Goal: Contribute content: Add original content to the website for others to see

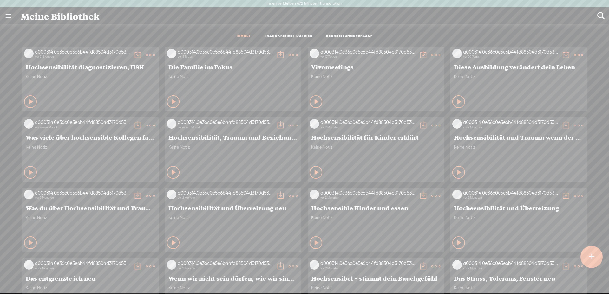
click at [599, 256] on div at bounding box center [592, 257] width 22 height 22
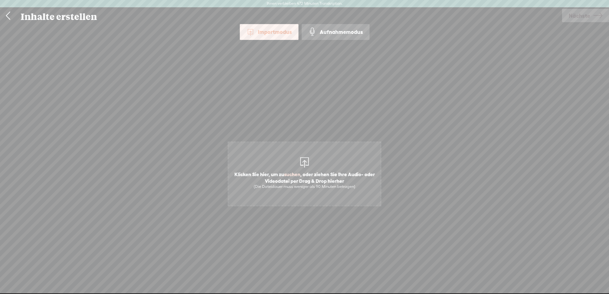
click at [305, 169] on span "Klicken Sie hier, um zu suchen , oder ziehen Sie Ihre Audio- oder Videodatei pe…" at bounding box center [304, 180] width 152 height 24
click at [579, 11] on span "Nächste" at bounding box center [580, 16] width 22 height 16
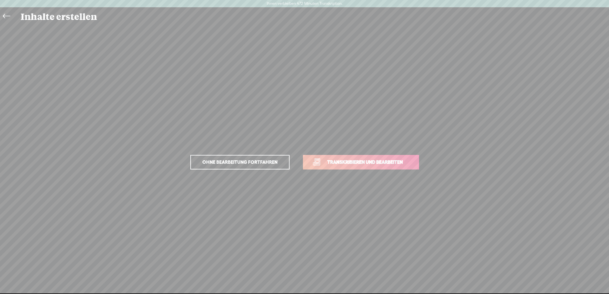
click at [356, 162] on font "Transkribieren und bearbeiten" at bounding box center [365, 162] width 76 height 5
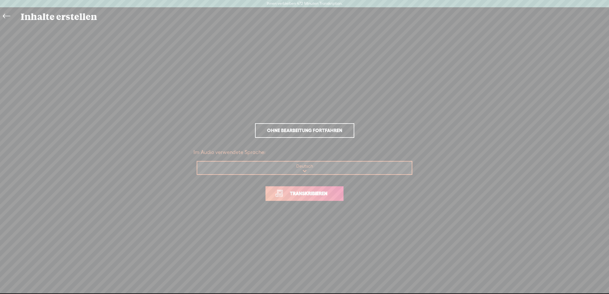
click at [316, 197] on span "Transkribieren" at bounding box center [308, 193] width 51 height 7
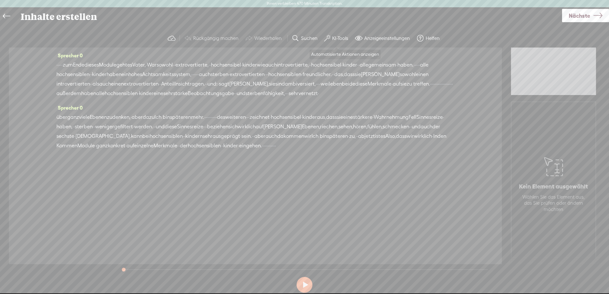
click at [333, 37] on font "KI-Tools" at bounding box center [340, 38] width 16 height 5
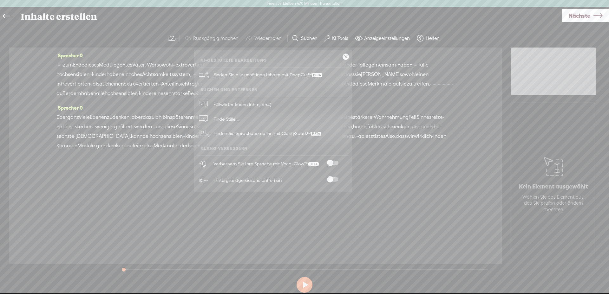
click at [335, 161] on span at bounding box center [332, 163] width 11 height 4
click at [336, 179] on span at bounding box center [332, 179] width 11 height 4
click at [345, 57] on link at bounding box center [346, 57] width 6 height 6
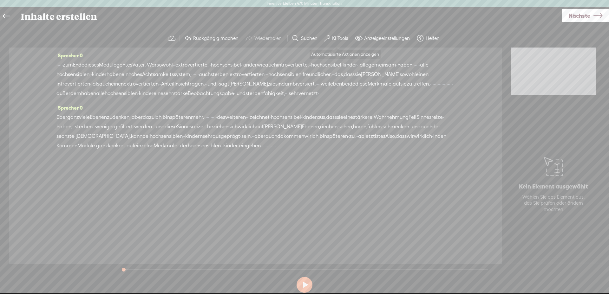
click at [330, 37] on button "KI-Tools" at bounding box center [337, 38] width 31 height 13
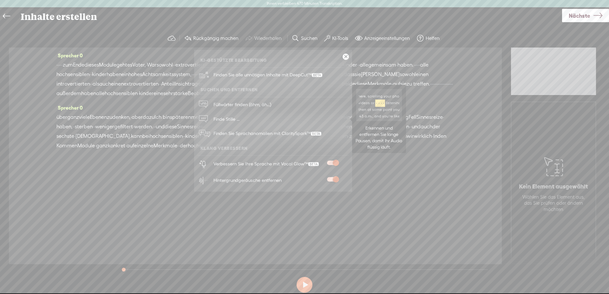
click at [249, 112] on link "Finde Stille ..." at bounding box center [273, 119] width 152 height 15
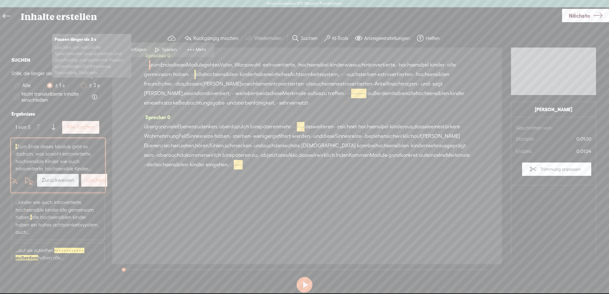
click at [82, 86] on span at bounding box center [84, 86] width 6 height 6
click at [82, 86] on input "≥ 3 s" at bounding box center [84, 86] width 6 height 6
radio input "true"
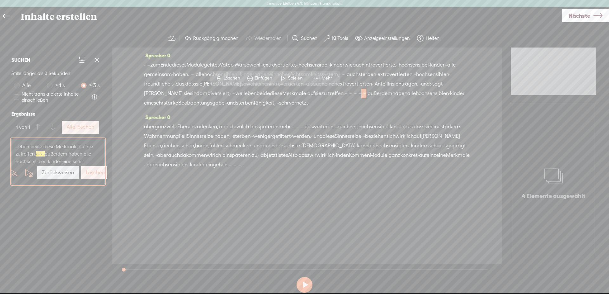
click at [83, 134] on div "Alle löschen" at bounding box center [81, 127] width 40 height 15
click at [82, 123] on button "Alle löschen" at bounding box center [80, 127] width 37 height 13
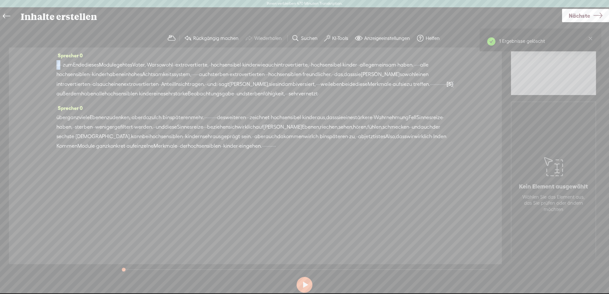
drag, startPoint x: 61, startPoint y: 64, endPoint x: 56, endPoint y: 63, distance: 4.8
click at [56, 63] on div "[PERSON_NAME] 0 · · · · · zum Ende dieses Module geht [PERSON_NAME], · War sowo…" at bounding box center [255, 156] width 493 height 217
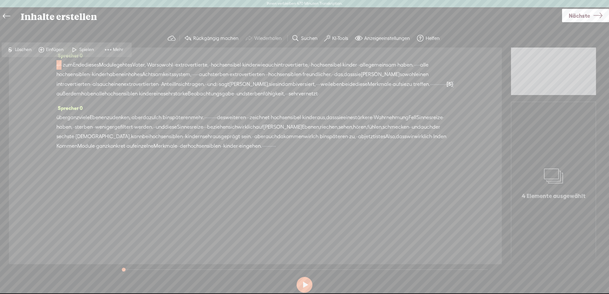
click at [26, 47] on font "Löschen" at bounding box center [23, 49] width 17 height 5
click at [64, 67] on font "zum" at bounding box center [69, 65] width 10 height 6
click at [83, 49] on font "Spielen" at bounding box center [89, 49] width 15 height 5
click at [362, 75] on font "[PERSON_NAME]" at bounding box center [380, 75] width 39 height 6
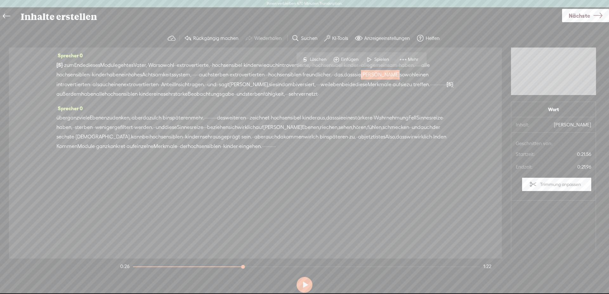
click at [323, 56] on span "S Löschen" at bounding box center [314, 59] width 32 height 11
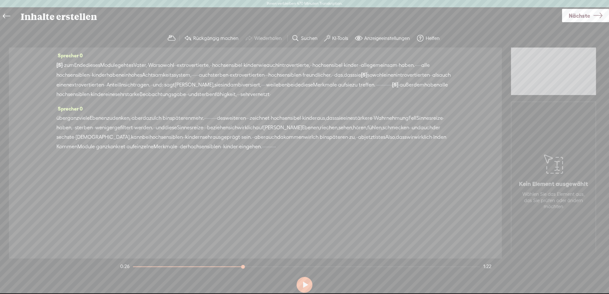
click at [334, 71] on span "das" at bounding box center [338, 75] width 9 height 10
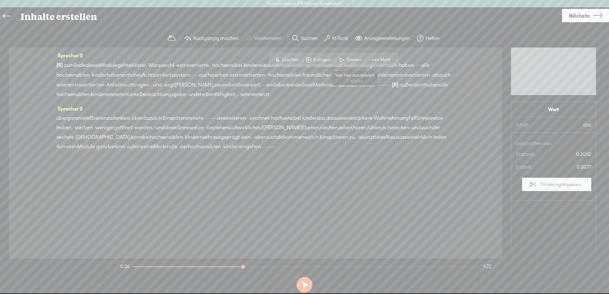
click at [341, 59] on span at bounding box center [342, 59] width 10 height 11
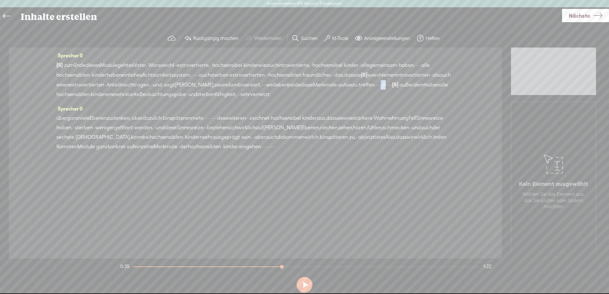
drag, startPoint x: 348, startPoint y: 81, endPoint x: 365, endPoint y: 85, distance: 17.5
click at [356, 83] on div "[S] · · · · · zum Ende dieses Module geht [PERSON_NAME], · War sowohl · · extro…" at bounding box center [255, 79] width 398 height 39
click at [313, 67] on font "Löschen" at bounding box center [312, 69] width 17 height 5
drag, startPoint x: 358, startPoint y: 85, endPoint x: 350, endPoint y: 85, distance: 8.0
click at [350, 85] on div "[S] · · · · · zum Ende dieses Module geht [PERSON_NAME], · War sowohl · · extro…" at bounding box center [255, 79] width 398 height 39
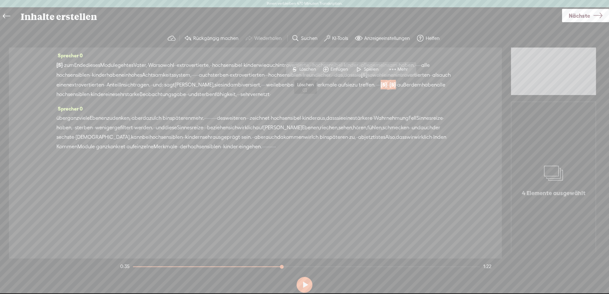
click at [307, 69] on font "Löschen" at bounding box center [308, 69] width 17 height 5
click at [338, 86] on font "auf" at bounding box center [342, 85] width 8 height 6
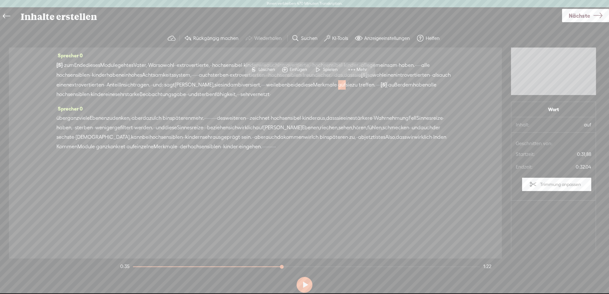
click at [324, 69] on font "Spielen" at bounding box center [330, 69] width 15 height 5
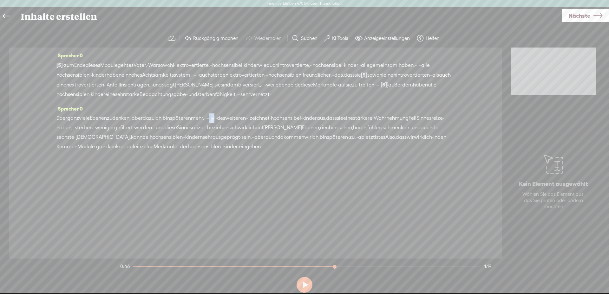
drag, startPoint x: 210, startPoint y: 117, endPoint x: 207, endPoint y: 118, distance: 3.9
click at [207, 118] on div "über ganz viele Ebenen zu denken, · aber dazu Ich bin späteren mehr. · · · · · …" at bounding box center [255, 133] width 398 height 38
drag, startPoint x: 166, startPoint y: 100, endPoint x: 176, endPoint y: 106, distance: 11.2
click at [166, 100] on font "Löschen" at bounding box center [163, 102] width 17 height 5
click at [182, 113] on div "[PERSON_NAME] 0 über ganz viele Ebenen zu denken, · aber dazu Ich bin späteren …" at bounding box center [255, 130] width 398 height 53
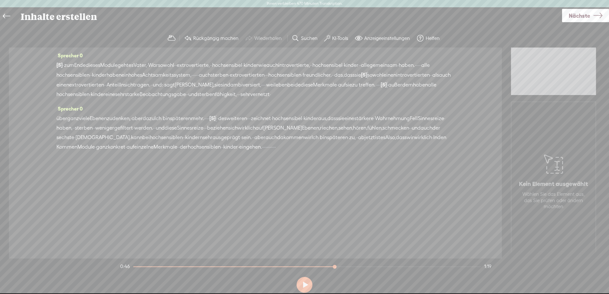
click at [185, 119] on font "späteren" at bounding box center [180, 119] width 21 height 6
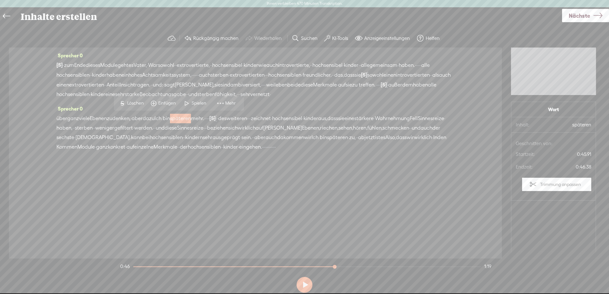
click at [198, 103] on font "Spielen" at bounding box center [199, 103] width 15 height 5
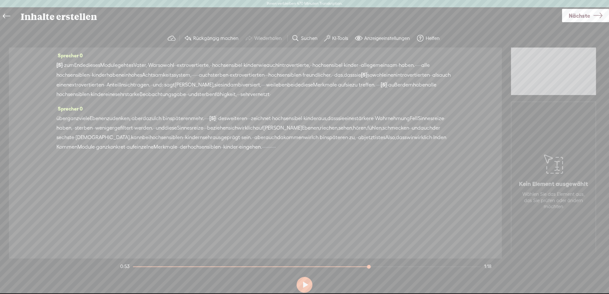
click at [95, 128] on font "weniger" at bounding box center [104, 128] width 19 height 6
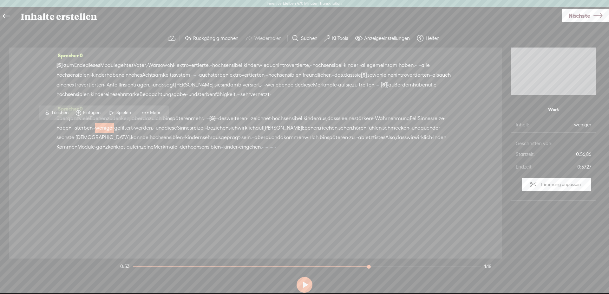
click at [94, 126] on font "·" at bounding box center [94, 128] width 1 height 6
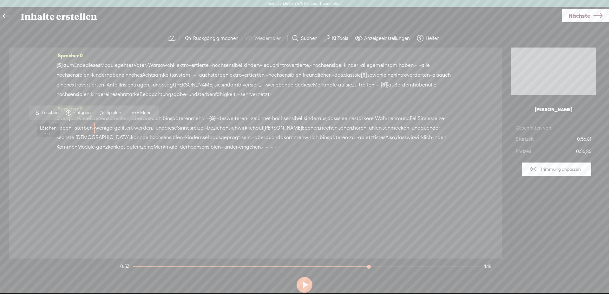
click at [45, 111] on font "Löschen" at bounding box center [50, 112] width 17 height 5
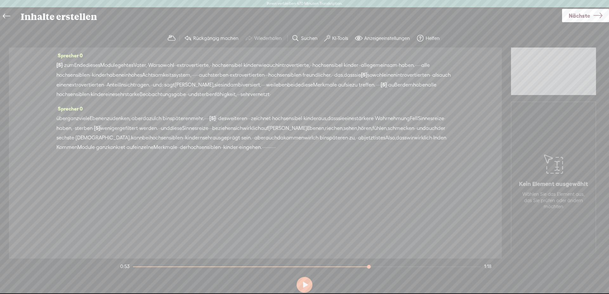
click at [84, 127] on font "sterben" at bounding box center [84, 128] width 18 height 6
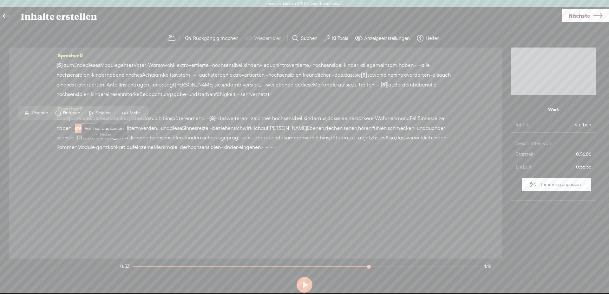
drag, startPoint x: 93, startPoint y: 113, endPoint x: 104, endPoint y: 113, distance: 11.1
click at [93, 113] on span at bounding box center [92, 113] width 10 height 11
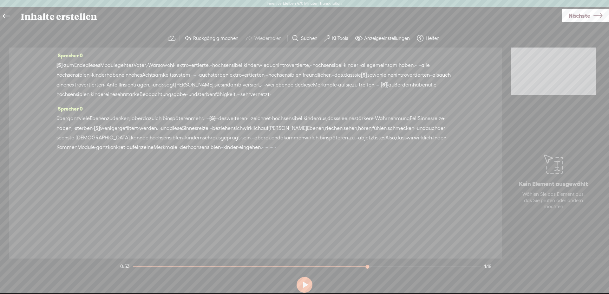
click at [93, 130] on font "·" at bounding box center [93, 128] width 1 height 6
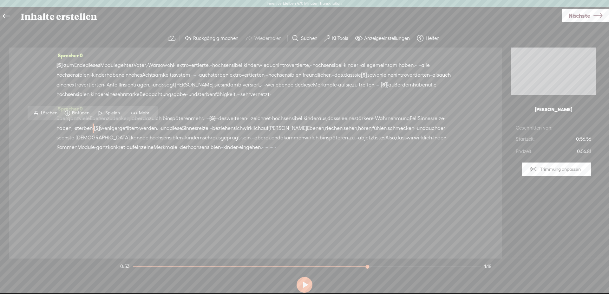
click at [53, 112] on font "Löschen" at bounding box center [49, 112] width 17 height 5
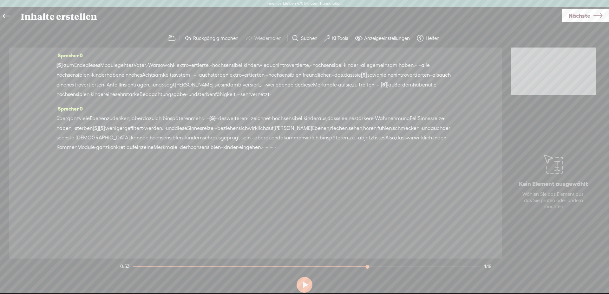
click at [76, 130] on font "sterben" at bounding box center [84, 128] width 18 height 6
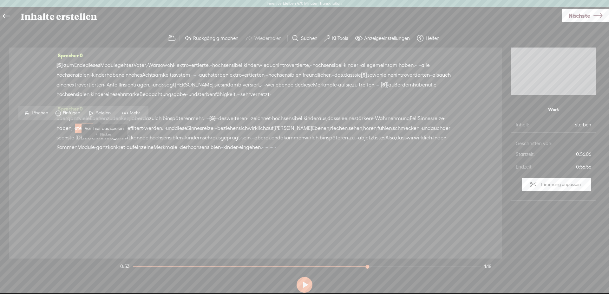
click at [89, 113] on span at bounding box center [92, 113] width 10 height 11
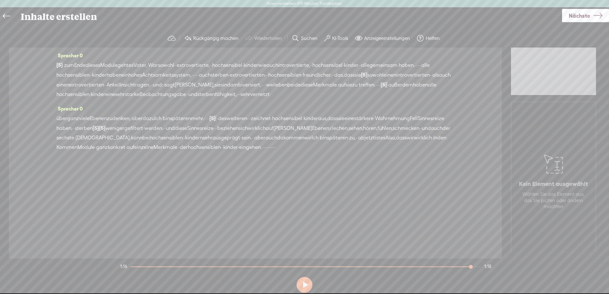
drag, startPoint x: 201, startPoint y: 149, endPoint x: 184, endPoint y: 150, distance: 16.2
click at [184, 150] on div "über ganz viele Ebenen zu denken, · aber dazu Ich bin späteren mehr. · · · · [S…" at bounding box center [255, 133] width 398 height 39
drag, startPoint x: 184, startPoint y: 150, endPoint x: 210, endPoint y: 148, distance: 25.5
click at [210, 148] on div "über ganz viele Ebenen zu denken, · aber dazu Ich bin späteren mehr. · · · · [S…" at bounding box center [255, 133] width 398 height 39
click at [158, 129] on font "Löschen" at bounding box center [151, 131] width 17 height 5
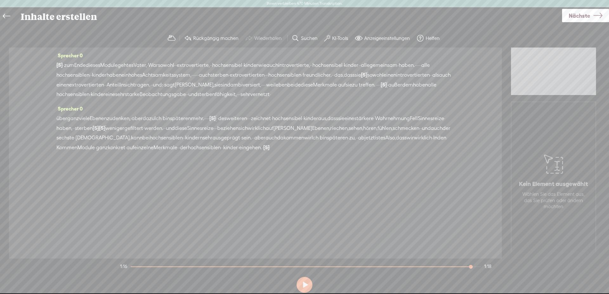
click at [223, 148] on font "kinder" at bounding box center [230, 148] width 15 height 6
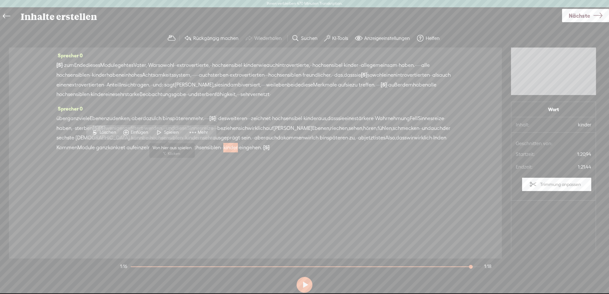
click at [173, 133] on font "Spielen" at bounding box center [171, 132] width 15 height 5
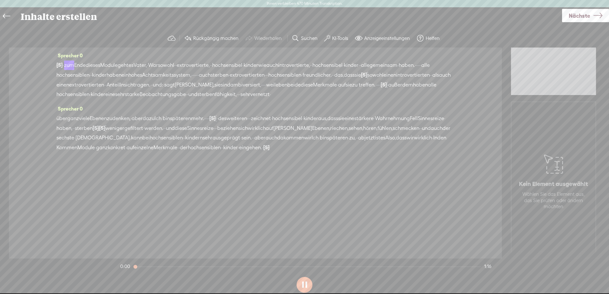
click at [327, 139] on font "späteren" at bounding box center [337, 138] width 21 height 6
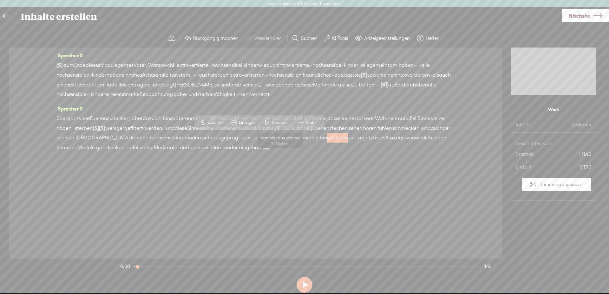
click at [272, 126] on span at bounding box center [268, 122] width 10 height 11
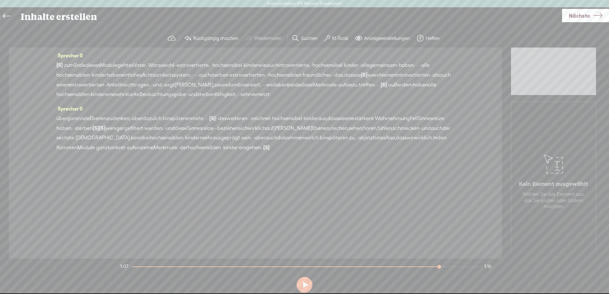
click at [358, 139] on font "ab" at bounding box center [361, 138] width 6 height 6
click at [279, 139] on div "über ganz viele Ebenen zu denken, · aber dazu Ich bin späteren mehr. · · · · [S…" at bounding box center [255, 133] width 398 height 39
click at [232, 123] on font "Löschen" at bounding box center [236, 122] width 17 height 5
drag, startPoint x: 241, startPoint y: 139, endPoint x: 246, endPoint y: 136, distance: 5.9
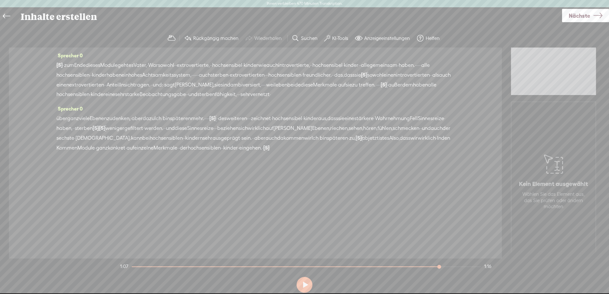
click at [312, 139] on font "Ich bin" at bounding box center [320, 138] width 16 height 6
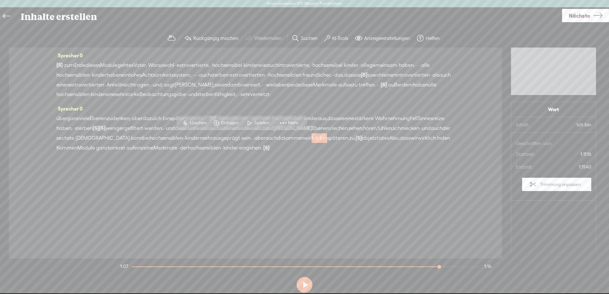
click at [255, 125] on font "Spielen" at bounding box center [262, 122] width 15 height 5
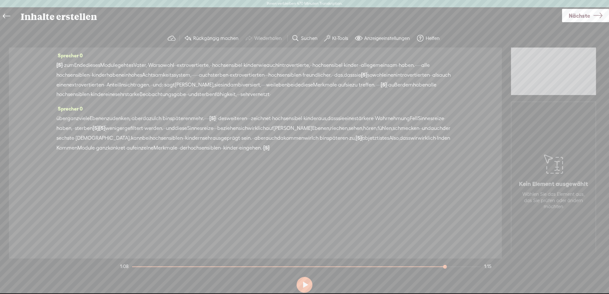
click at [577, 13] on font "Nächste" at bounding box center [580, 15] width 22 height 7
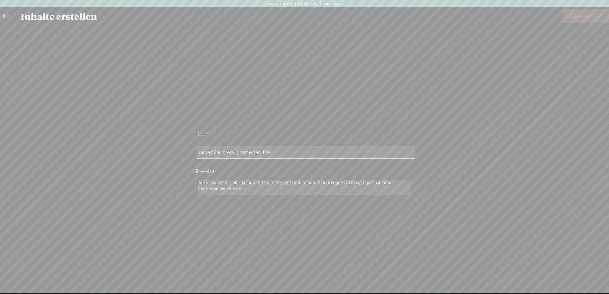
click at [260, 155] on input "text" at bounding box center [305, 152] width 217 height 12
click at [259, 152] on input "text" at bounding box center [305, 152] width 217 height 12
type input "Was alle hochsensiblen Kinder gemeinsam haben"
click at [579, 16] on font "Beenden" at bounding box center [581, 16] width 23 height 7
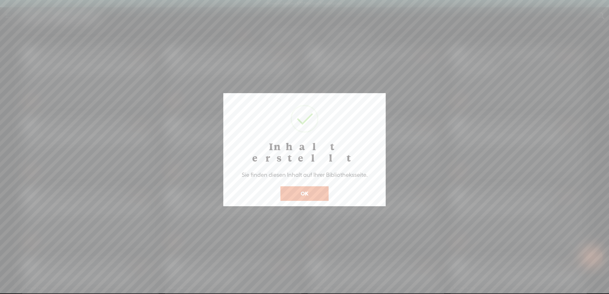
click at [309, 187] on button "OK" at bounding box center [305, 194] width 48 height 15
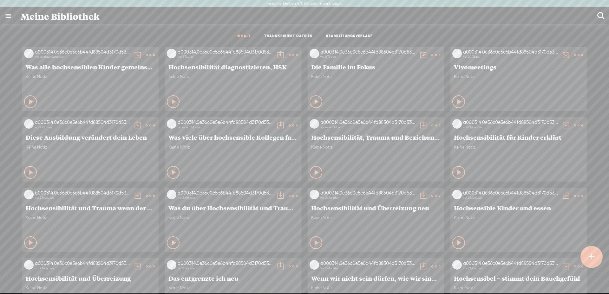
click at [146, 55] on t at bounding box center [150, 55] width 9 height 9
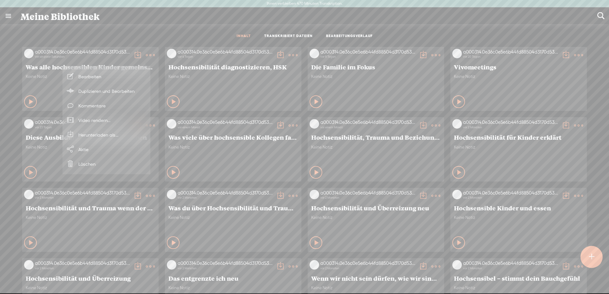
scroll to position [0, 0]
click at [46, 69] on font "Was alle hochsensiblen Kinder gemeinsam haben" at bounding box center [101, 67] width 151 height 8
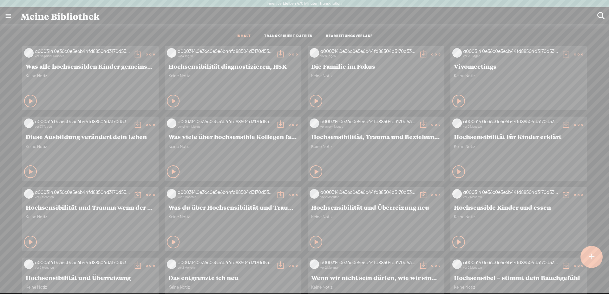
scroll to position [3, 0]
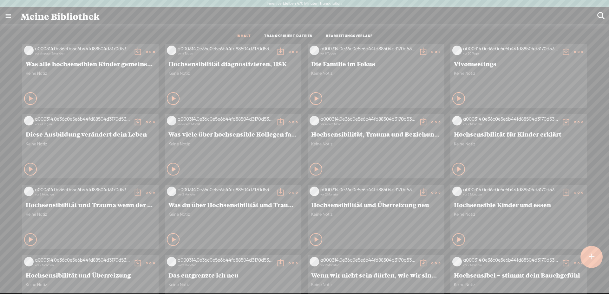
click at [133, 54] on t at bounding box center [137, 52] width 9 height 9
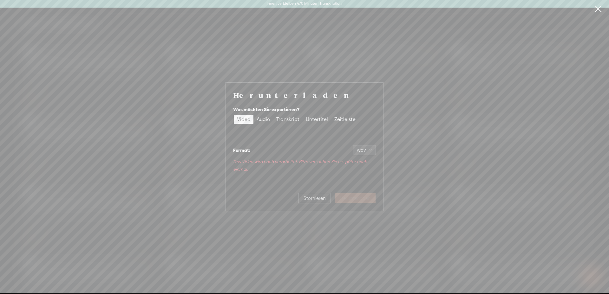
click at [261, 120] on font "Audio" at bounding box center [263, 119] width 13 height 6
click at [254, 115] on input "Audio" at bounding box center [254, 115] width 0 height 0
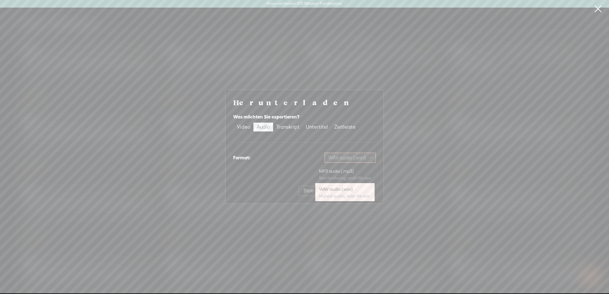
click at [358, 158] on span "WAV audio (.wav)" at bounding box center [350, 158] width 44 height 10
drag, startPoint x: 319, startPoint y: 172, endPoint x: 332, endPoint y: 175, distance: 13.0
click at [319, 172] on font "MP3-Audio (.mp3)" at bounding box center [301, 171] width 36 height 5
click at [358, 191] on font "Herunterladen" at bounding box center [355, 190] width 31 height 5
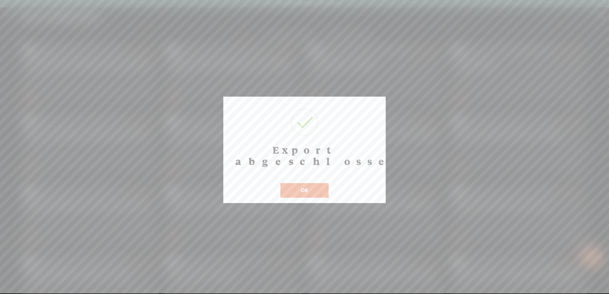
drag, startPoint x: 295, startPoint y: 180, endPoint x: 314, endPoint y: 162, distance: 26.0
click at [294, 183] on button "OK" at bounding box center [305, 190] width 48 height 15
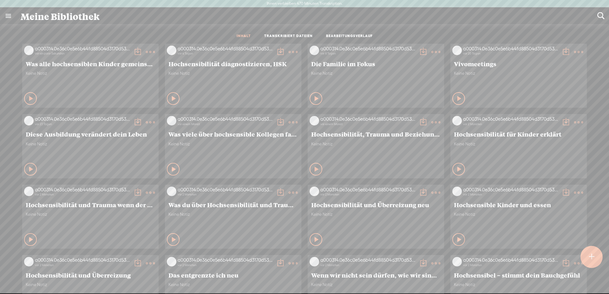
click at [593, 264] on t at bounding box center [591, 257] width 5 height 14
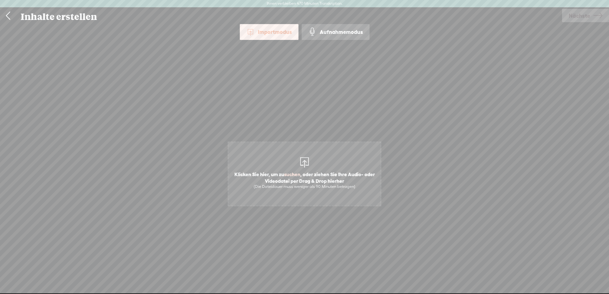
click at [301, 162] on div at bounding box center [304, 161] width 13 height 13
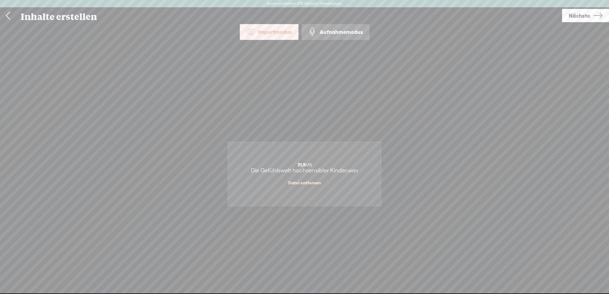
click at [571, 21] on span "Nächste" at bounding box center [580, 16] width 22 height 16
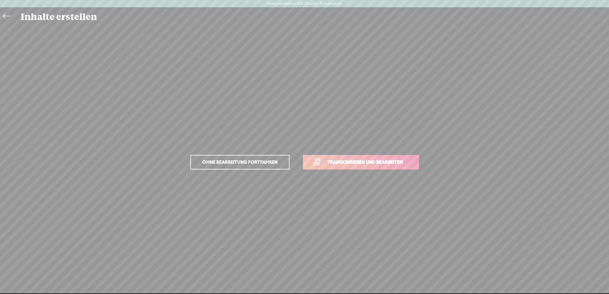
click at [357, 164] on font "Transkribieren und bearbeiten" at bounding box center [365, 162] width 76 height 5
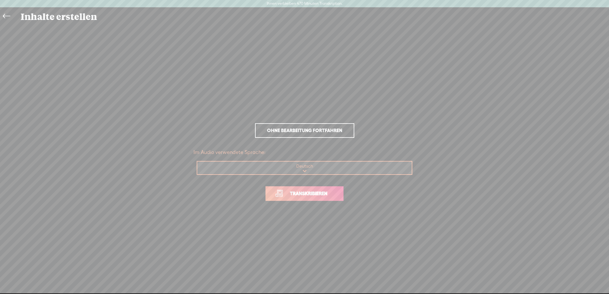
click at [324, 191] on span "Transkribieren" at bounding box center [308, 193] width 51 height 7
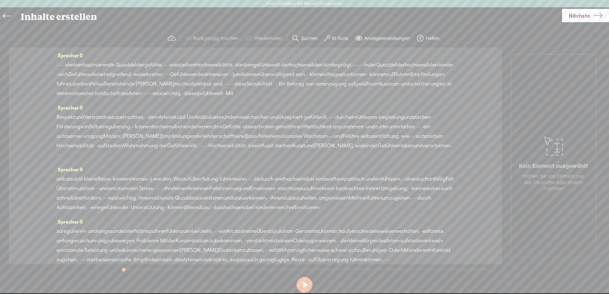
click at [349, 40] on button "KI-Tools" at bounding box center [337, 38] width 31 height 13
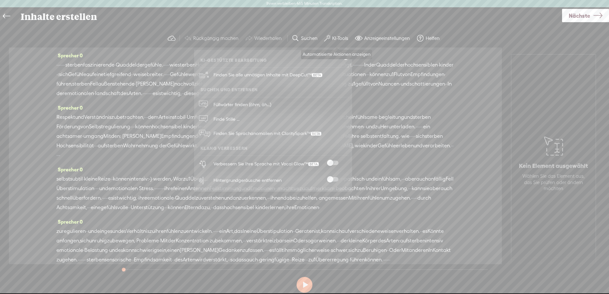
click at [337, 38] on font "KI-Tools" at bounding box center [340, 38] width 16 height 5
click at [334, 162] on span at bounding box center [332, 163] width 11 height 4
click at [339, 181] on label at bounding box center [333, 179] width 28 height 4
click at [474, 78] on div "[PERSON_NAME] 0 · · · · · · · sterben faszinierende · Quaddel der [GEOGRAPHIC_D…" at bounding box center [255, 156] width 493 height 217
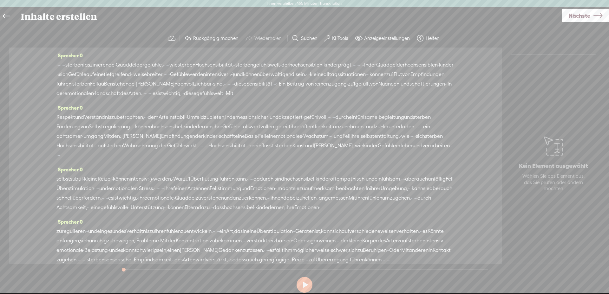
click at [63, 67] on font "·" at bounding box center [63, 65] width 1 height 6
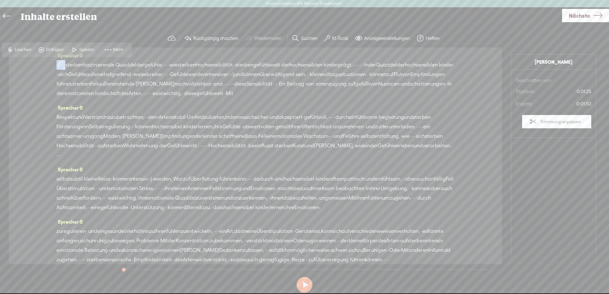
drag, startPoint x: 64, startPoint y: 64, endPoint x: 43, endPoint y: 63, distance: 21.3
click at [43, 63] on div "[PERSON_NAME] 0 · · · · · · · sterben faszinierende · Quaddel der [GEOGRAPHIC_D…" at bounding box center [255, 156] width 493 height 217
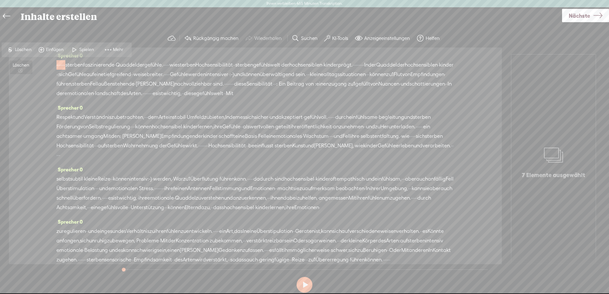
click at [24, 51] on font "Löschen" at bounding box center [23, 49] width 17 height 5
click at [68, 68] on font "sterben" at bounding box center [72, 65] width 18 height 6
click at [93, 49] on font "Spielen" at bounding box center [91, 49] width 15 height 5
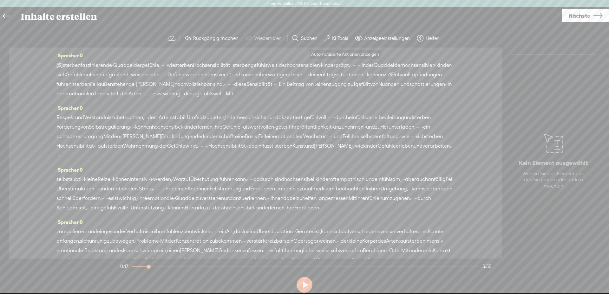
click at [332, 38] on font "KI-Tools" at bounding box center [340, 38] width 16 height 5
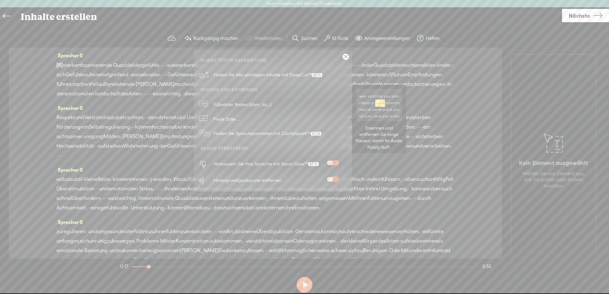
click at [247, 119] on link "Finde Stille ..." at bounding box center [273, 119] width 152 height 15
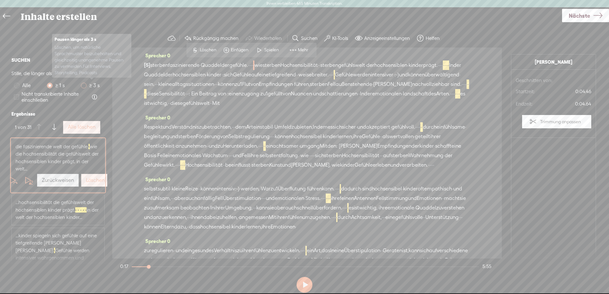
click at [83, 87] on span at bounding box center [84, 86] width 6 height 6
click at [83, 87] on input "≥ 3 s" at bounding box center [84, 86] width 6 height 6
radio input "true"
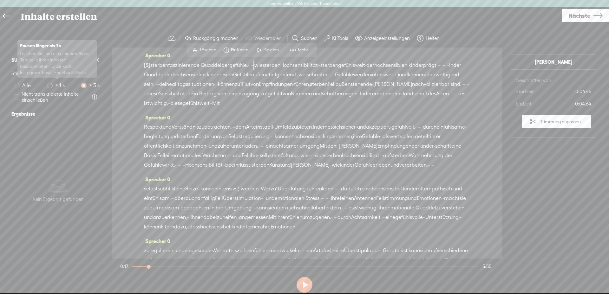
click at [62, 86] on font "≥ 1 s" at bounding box center [60, 86] width 10 height 6
click at [53, 86] on input "≥ 1 s" at bounding box center [50, 86] width 6 height 6
radio input "true"
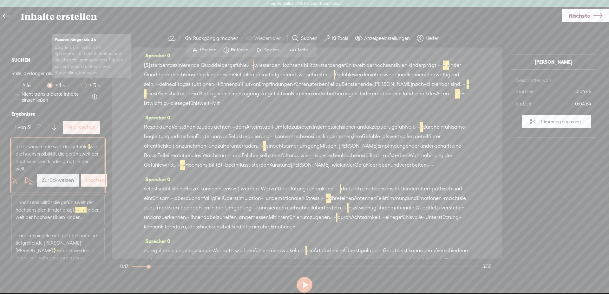
click at [83, 86] on span at bounding box center [84, 86] width 6 height 6
click at [83, 86] on input "≥ 3 s" at bounding box center [84, 86] width 6 height 6
radio input "true"
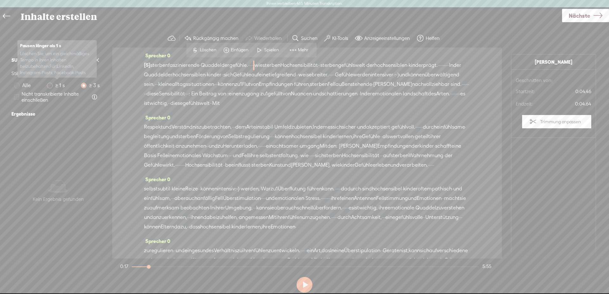
click at [59, 86] on font "≥ 1 s" at bounding box center [60, 86] width 10 height 6
click at [53, 86] on input "≥ 1 s" at bounding box center [50, 86] width 6 height 6
radio input "true"
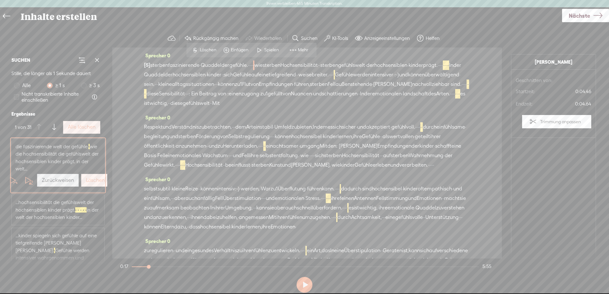
click at [87, 127] on font "Alle löschen" at bounding box center [82, 127] width 28 height 6
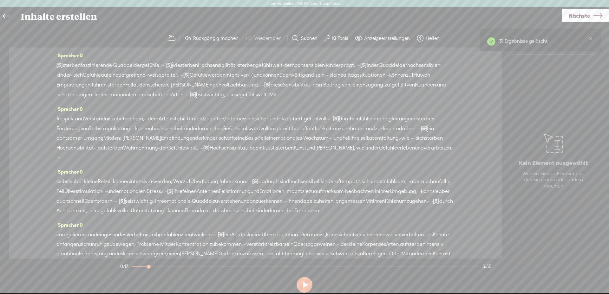
click at [73, 63] on font "sterben" at bounding box center [72, 65] width 18 height 6
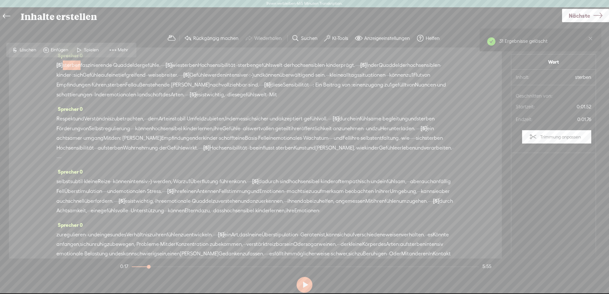
click at [89, 51] on font "Spielen" at bounding box center [91, 49] width 15 height 5
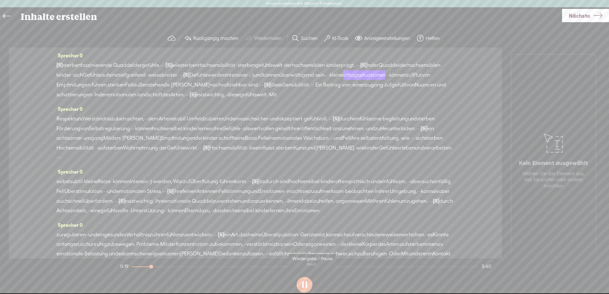
click at [307, 286] on button at bounding box center [305, 285] width 16 height 16
click at [581, 14] on font "Nächste" at bounding box center [580, 15] width 22 height 7
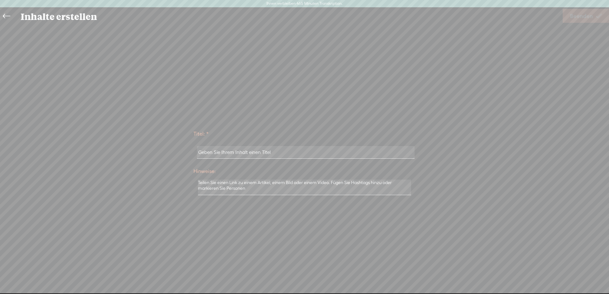
click at [260, 154] on input "text" at bounding box center [305, 152] width 217 height 12
type input "Die Gefühlswelt von HSK"
click at [585, 16] on font "Beenden" at bounding box center [581, 16] width 23 height 7
